Goal: Register for event/course

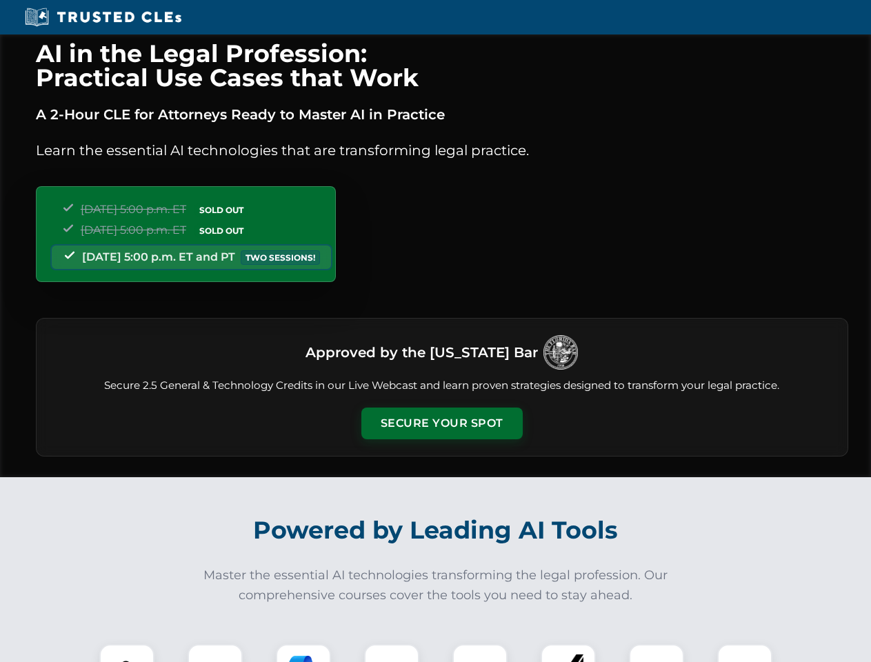
click at [442, 424] on button "Secure Your Spot" at bounding box center [442, 424] width 161 height 32
click at [127, 653] on img at bounding box center [127, 672] width 40 height 40
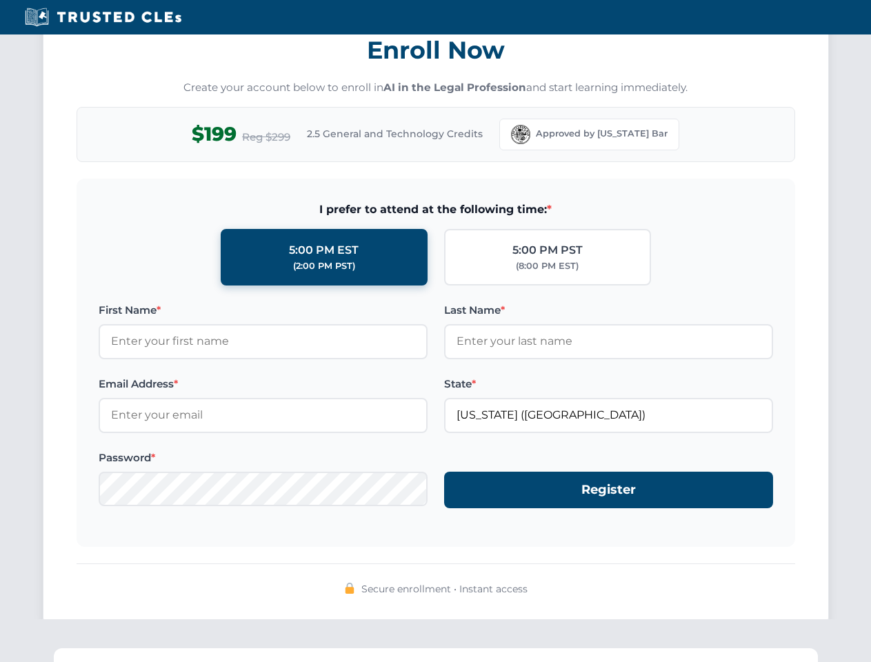
scroll to position [1354, 0]
